Goal: Transaction & Acquisition: Obtain resource

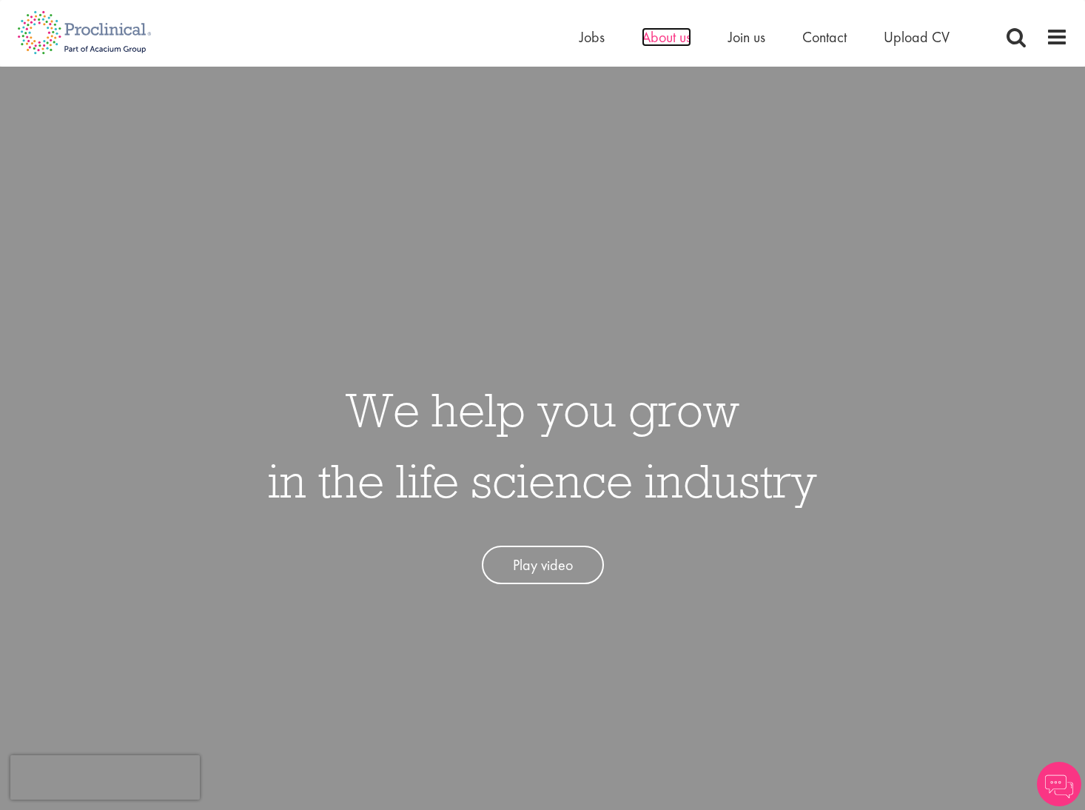
click at [656, 32] on span "About us" at bounding box center [667, 36] width 50 height 19
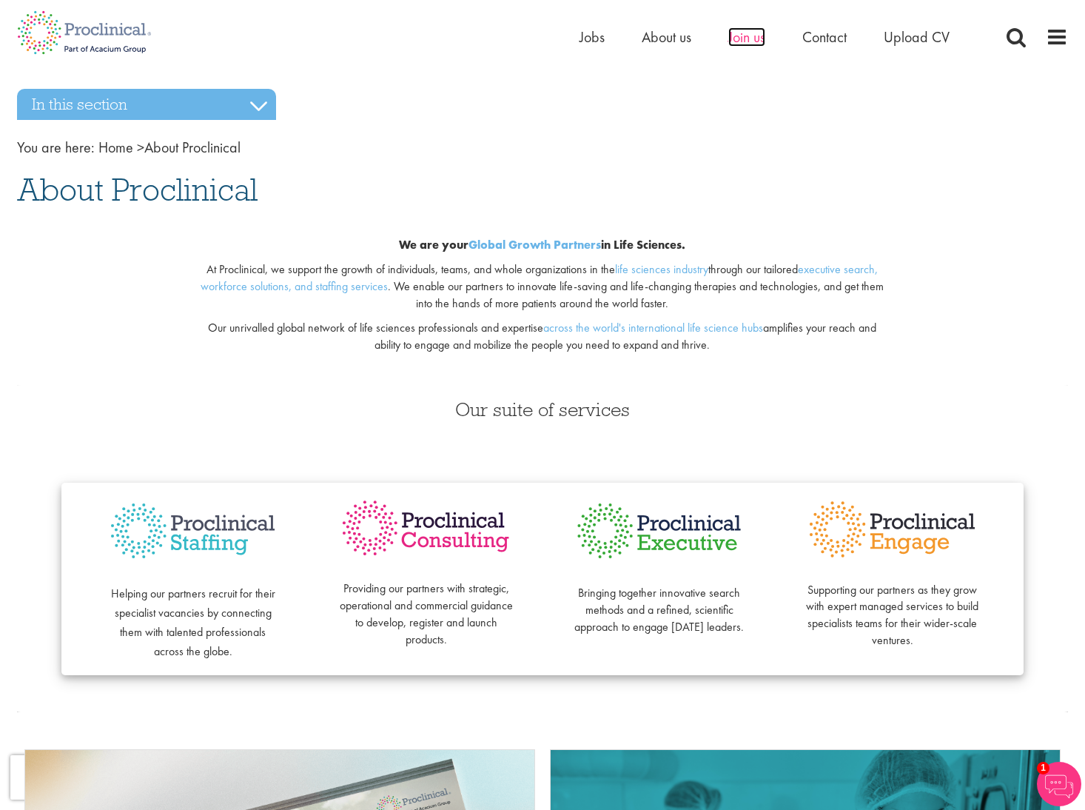
click at [745, 38] on span "Join us" at bounding box center [746, 36] width 37 height 19
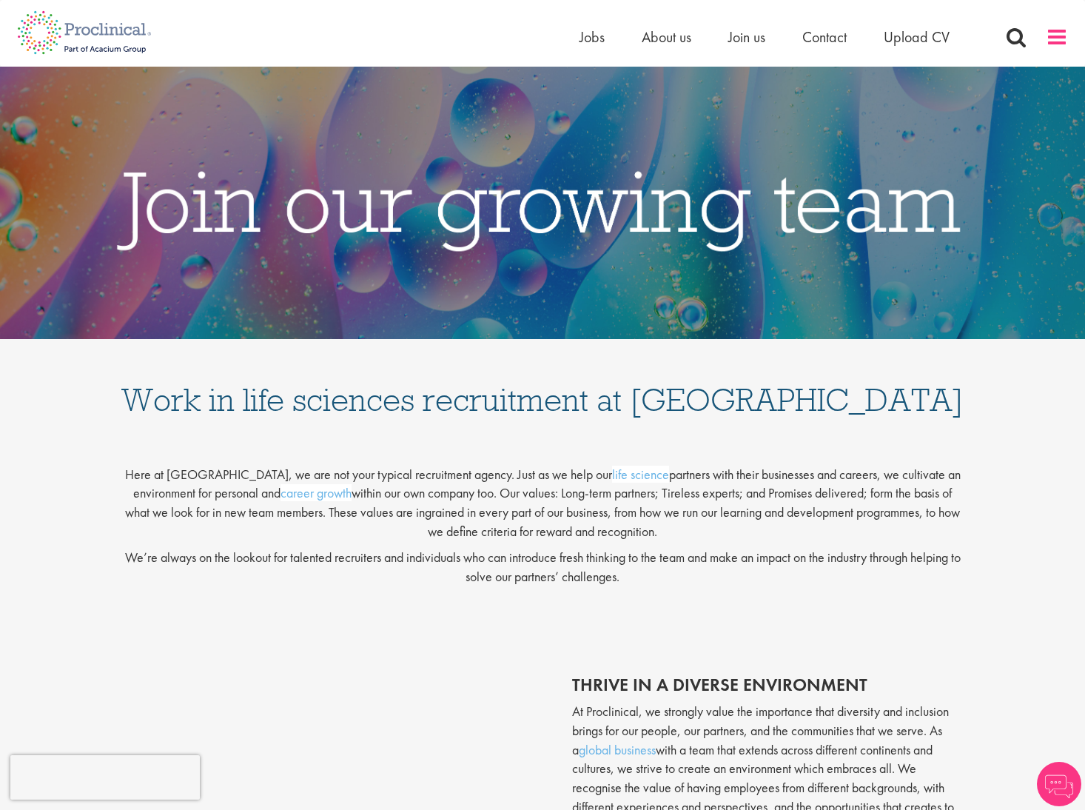
click at [1052, 39] on span at bounding box center [1057, 37] width 22 height 22
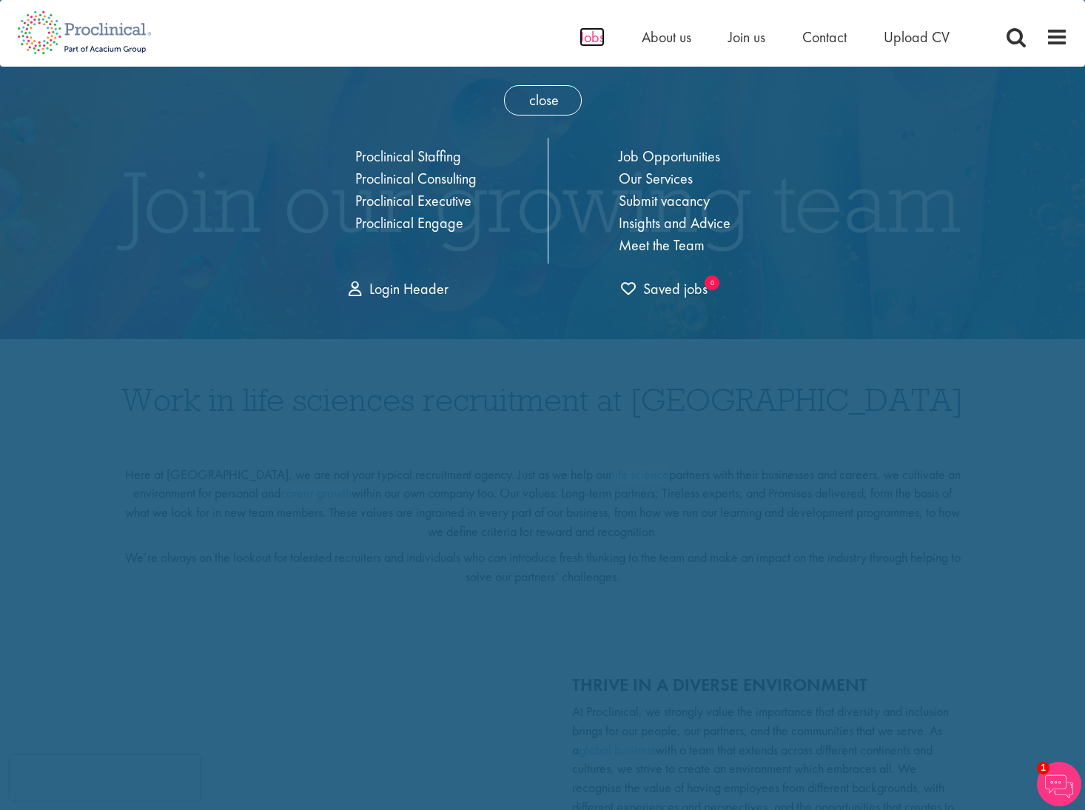
click at [585, 42] on span "Jobs" at bounding box center [592, 36] width 25 height 19
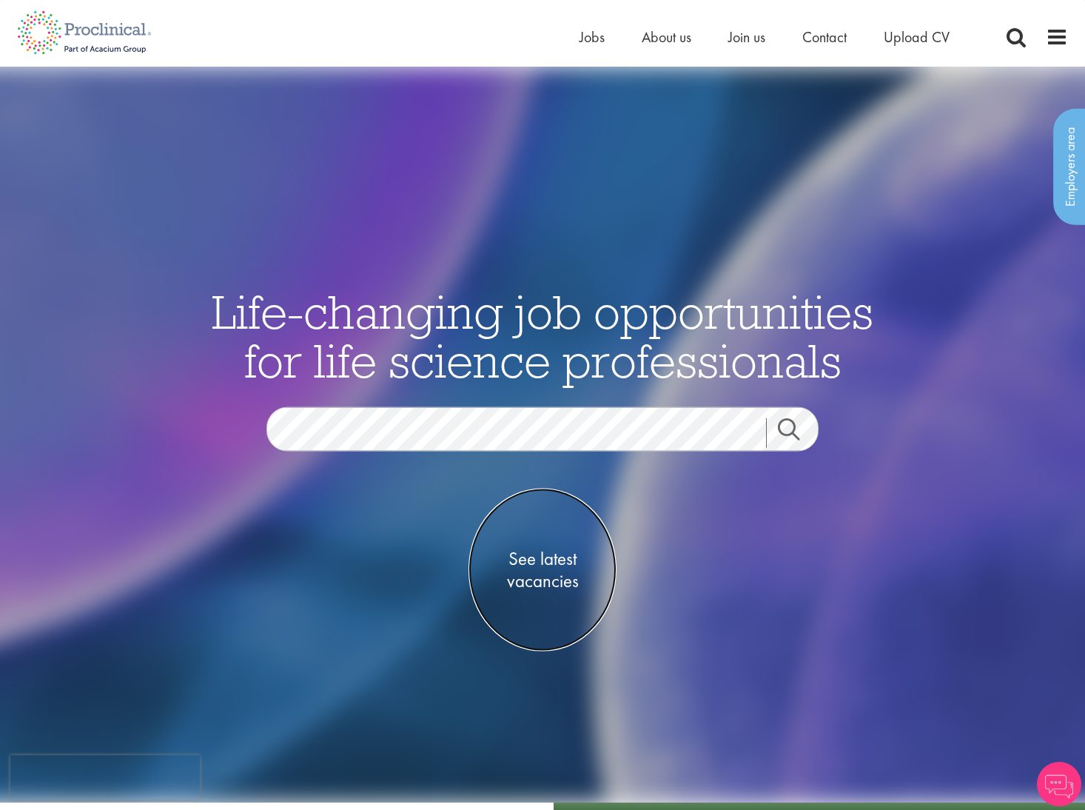
click at [568, 557] on span "See latest vacancies" at bounding box center [542, 569] width 148 height 44
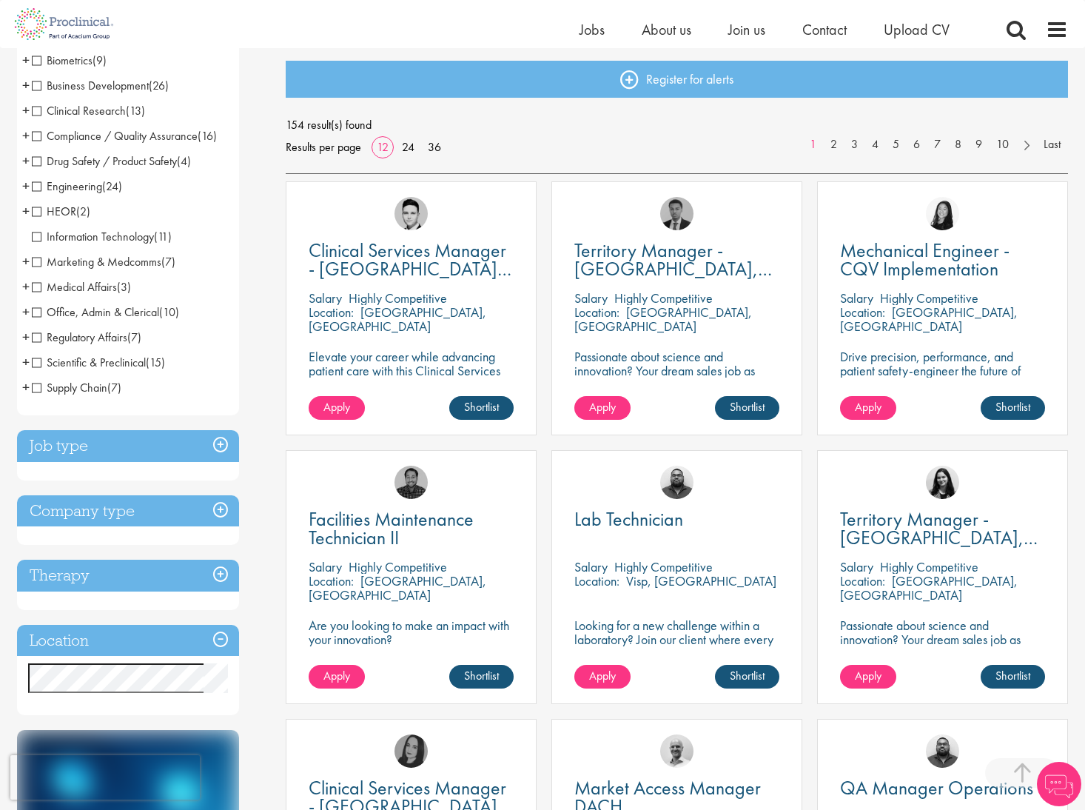
scroll to position [339, 0]
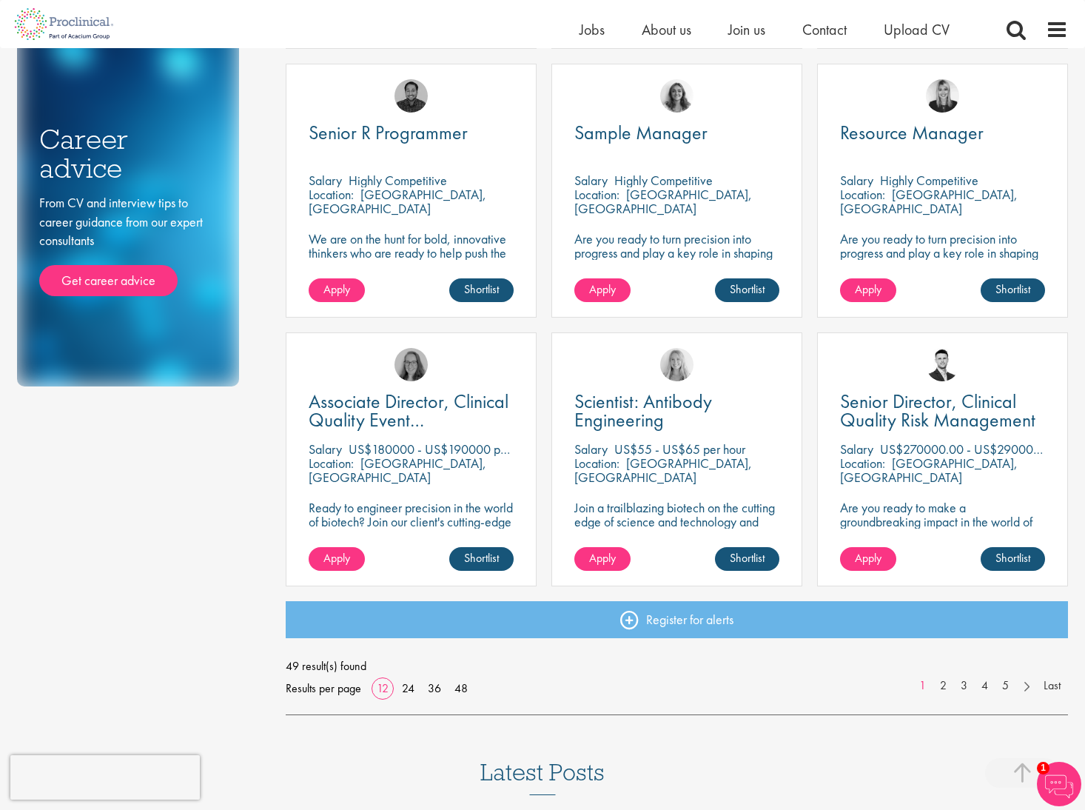
scroll to position [830, 0]
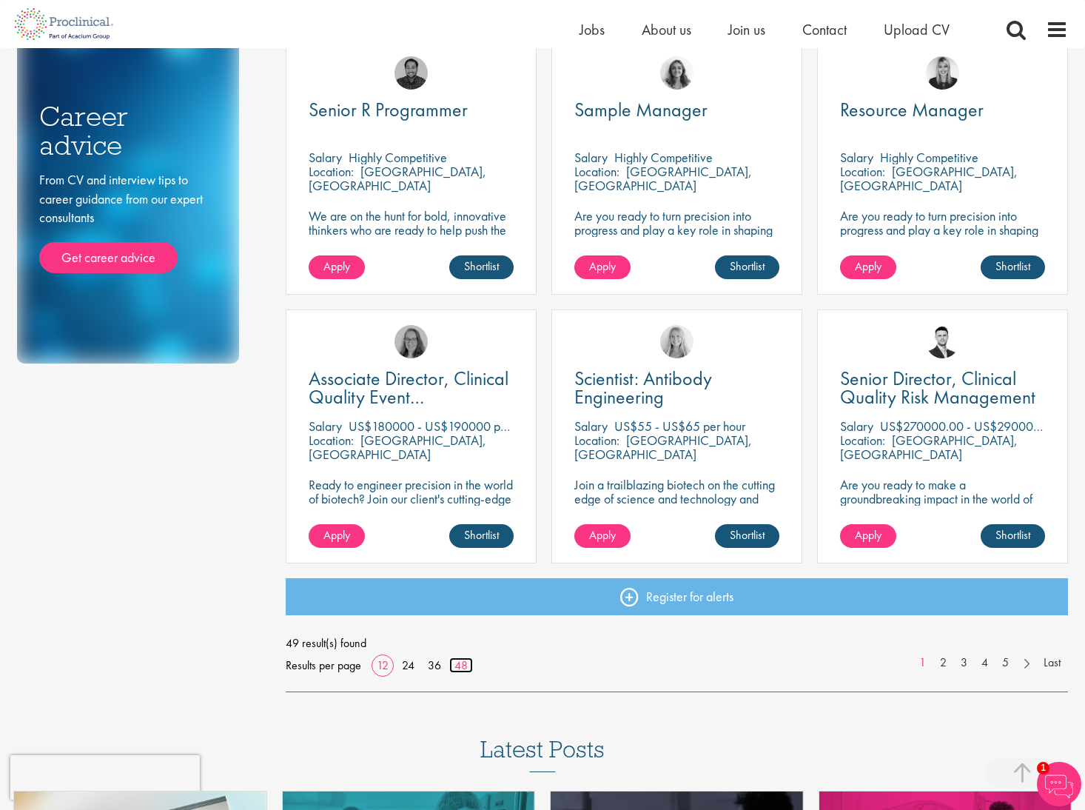
click at [453, 665] on link "48" at bounding box center [461, 665] width 24 height 16
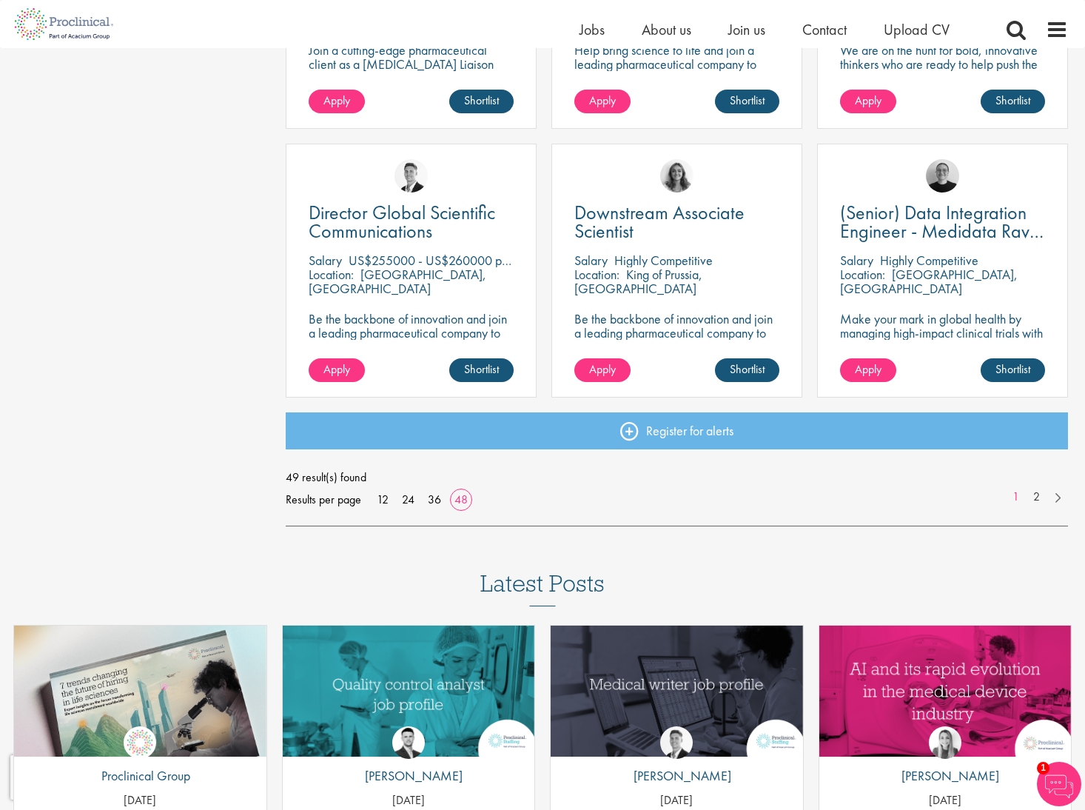
scroll to position [4284, 0]
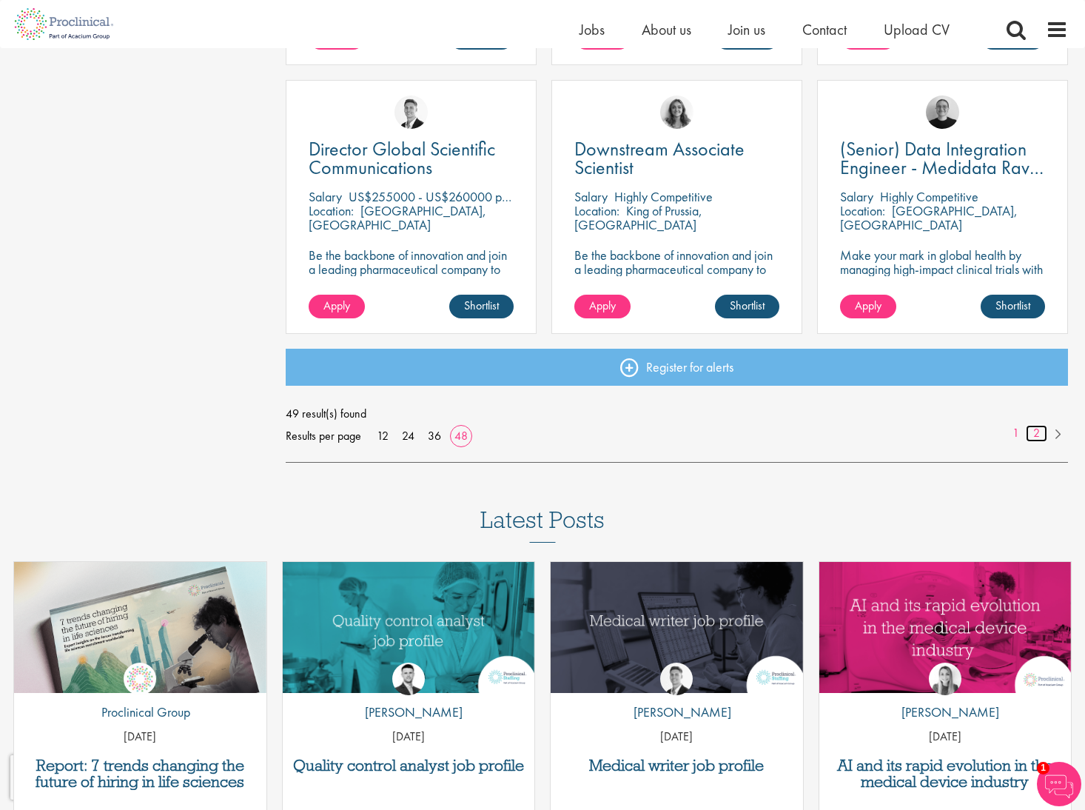
click at [1038, 434] on link "2" at bounding box center [1036, 433] width 21 height 17
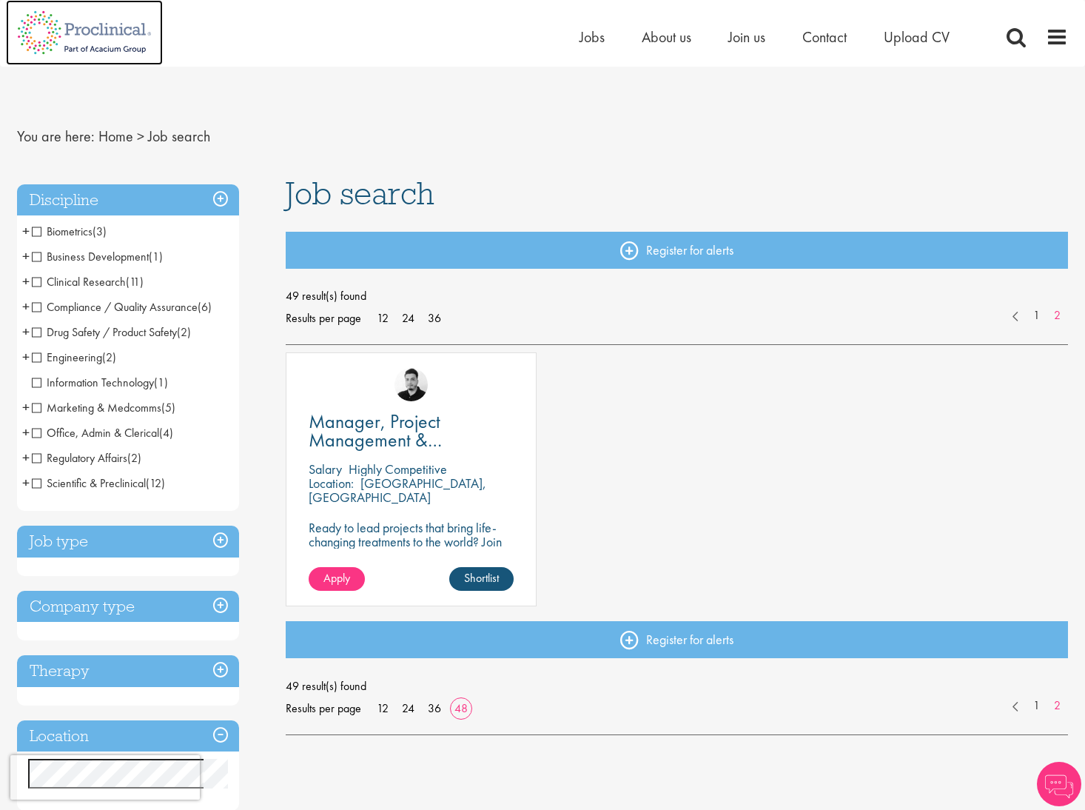
click at [77, 41] on img at bounding box center [84, 32] width 157 height 65
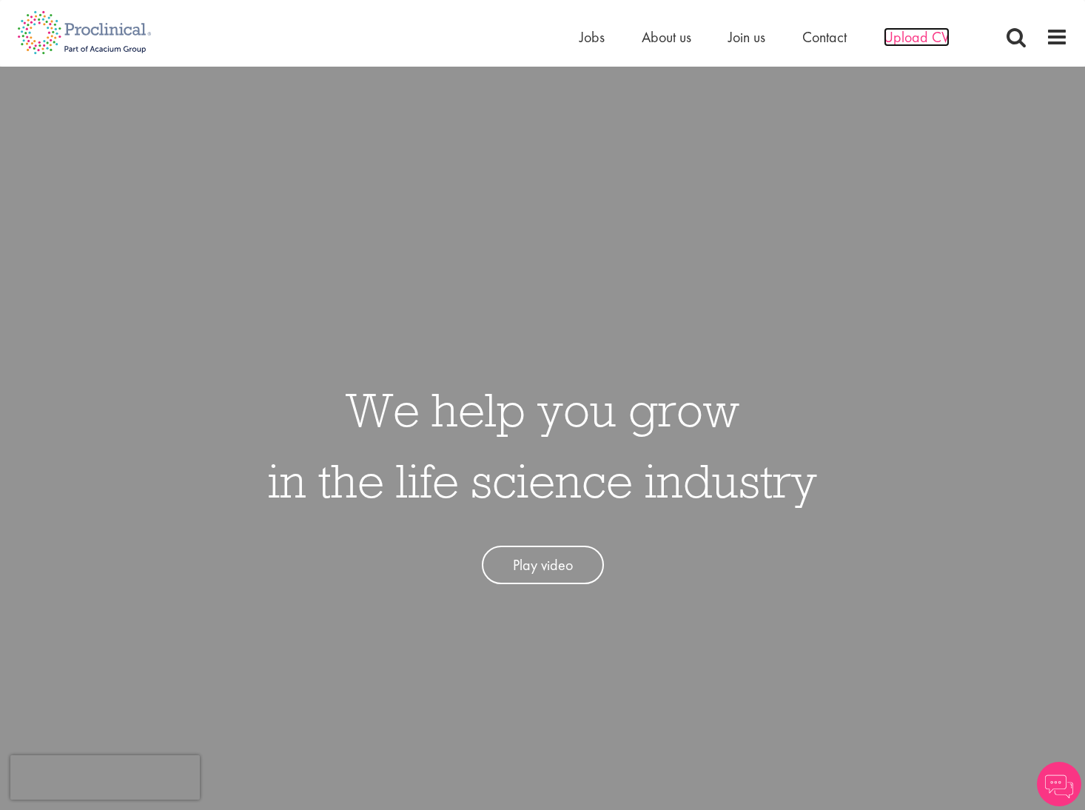
click at [927, 38] on span "Upload CV" at bounding box center [917, 36] width 66 height 19
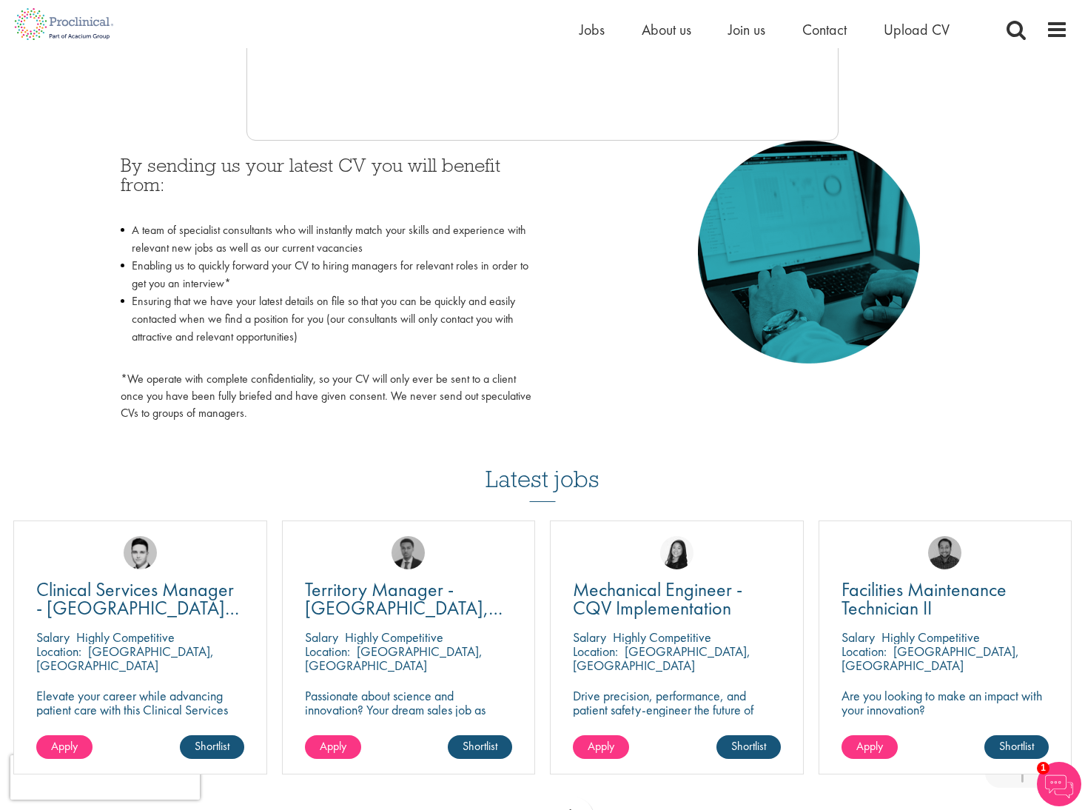
scroll to position [895, 0]
